Goal: Task Accomplishment & Management: Use online tool/utility

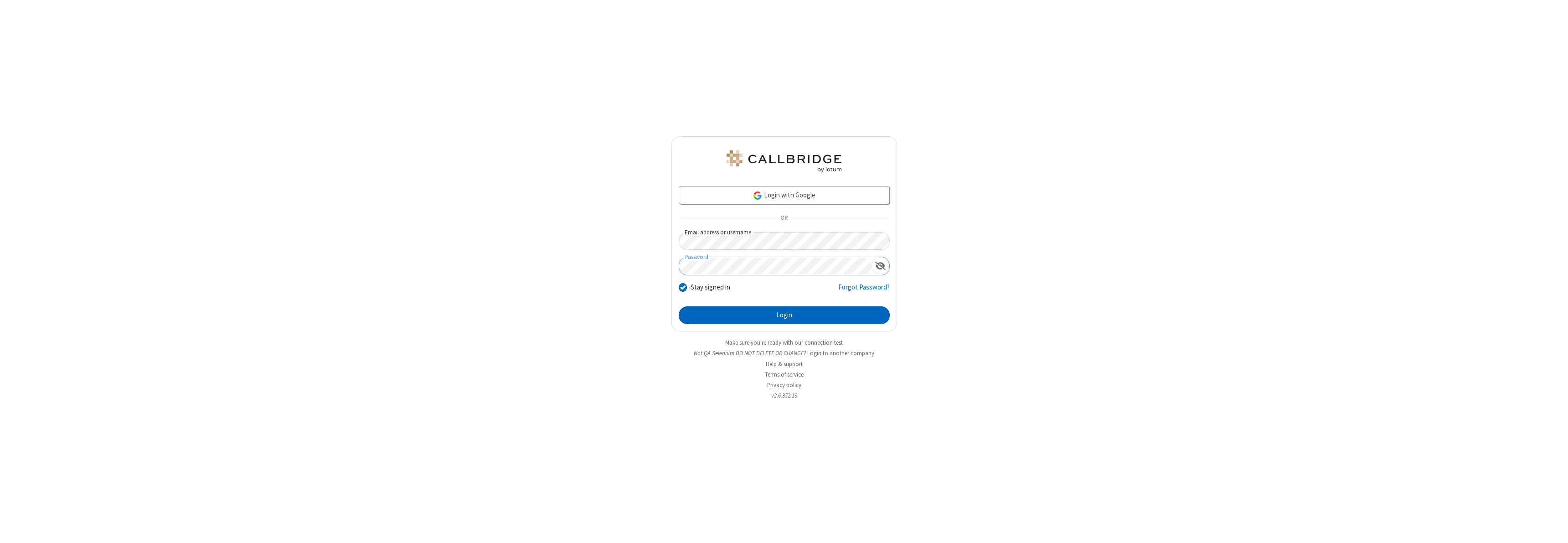
click at [784, 315] on button "Login" at bounding box center [784, 315] width 211 height 18
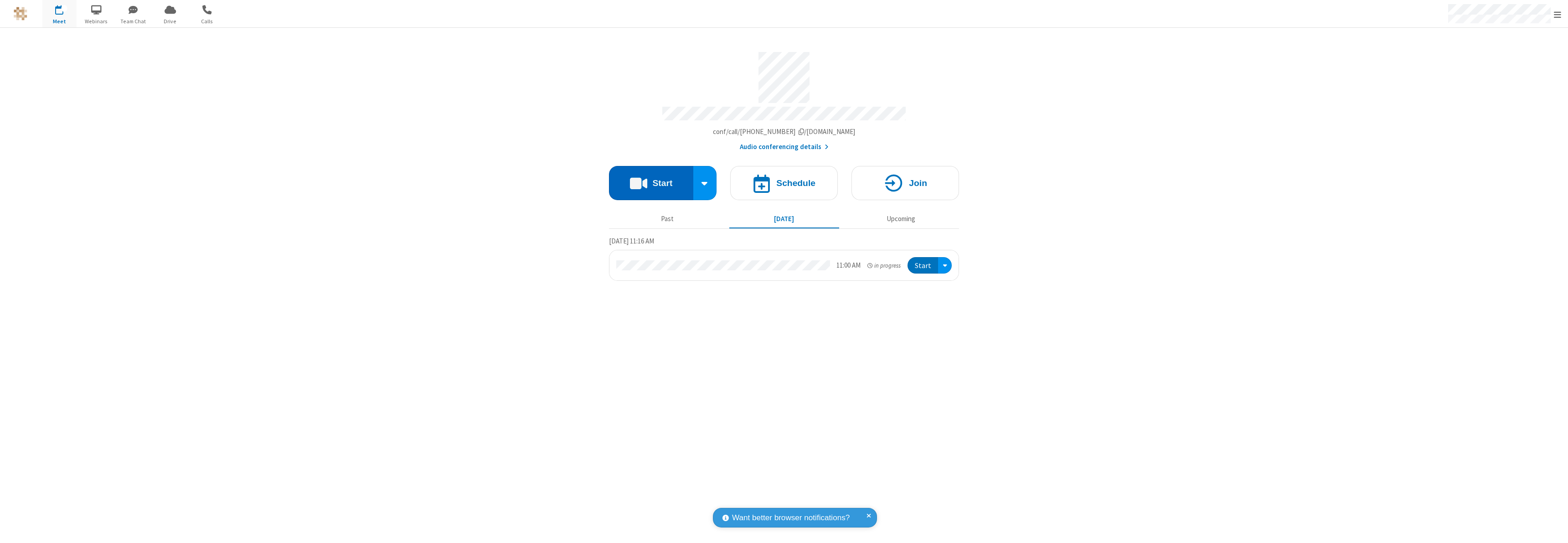
click at [651, 179] on button "Start" at bounding box center [651, 183] width 84 height 34
